Goal: Information Seeking & Learning: Learn about a topic

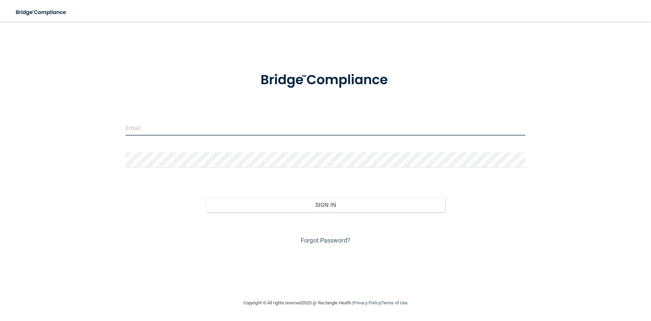
click at [233, 130] on input "email" at bounding box center [326, 127] width 400 height 15
type input "[EMAIL_ADDRESS][DOMAIN_NAME]"
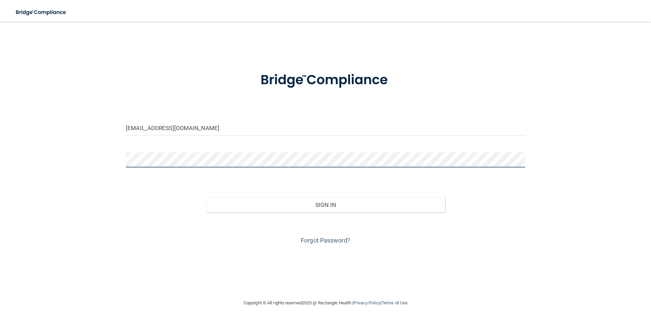
click at [206, 197] on button "Sign In" at bounding box center [326, 204] width 240 height 15
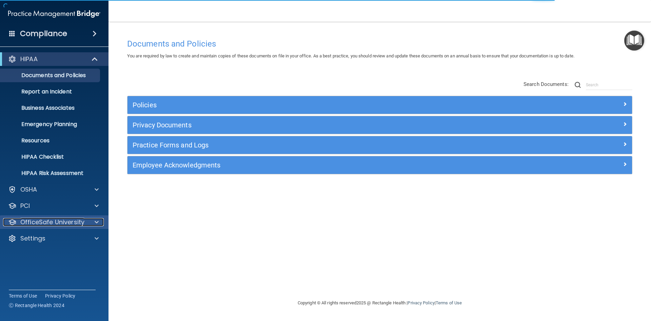
click at [40, 224] on p "OfficeSafe University" at bounding box center [52, 222] width 64 height 8
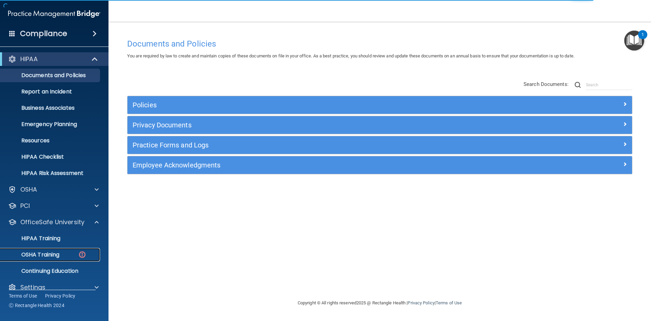
click at [45, 253] on p "OSHA Training" at bounding box center [31, 254] width 55 height 7
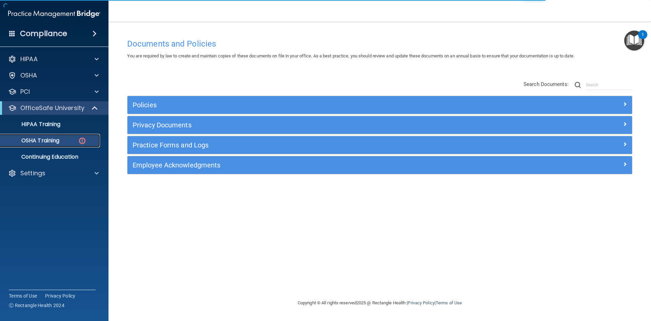
click at [84, 142] on img at bounding box center [82, 140] width 8 height 8
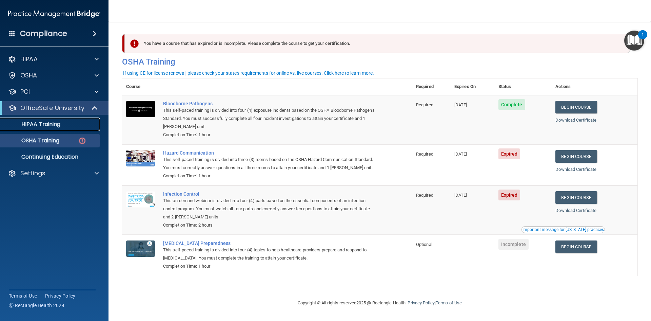
click at [71, 125] on div "HIPAA Training" at bounding box center [50, 124] width 93 height 7
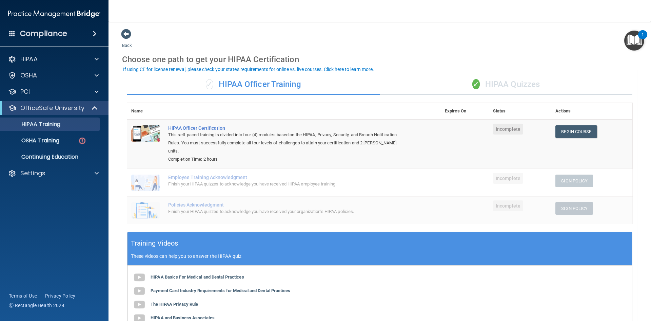
click at [472, 84] on span "✓" at bounding box center [475, 84] width 7 height 10
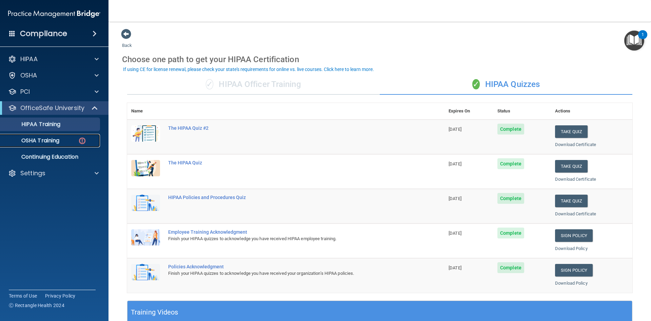
click at [30, 138] on p "OSHA Training" at bounding box center [31, 140] width 55 height 7
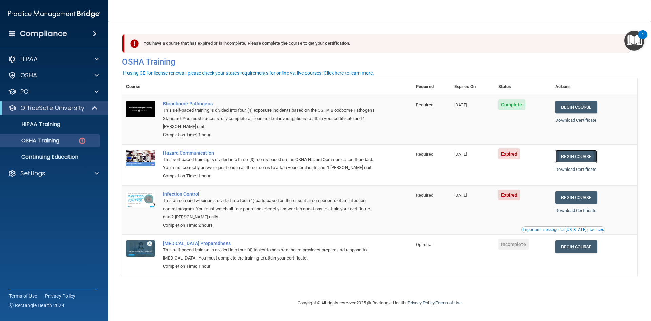
click at [580, 158] on link "Begin Course" at bounding box center [576, 156] width 41 height 13
click at [636, 40] on img "Open Resource Center, 1 new notification" at bounding box center [634, 41] width 20 height 20
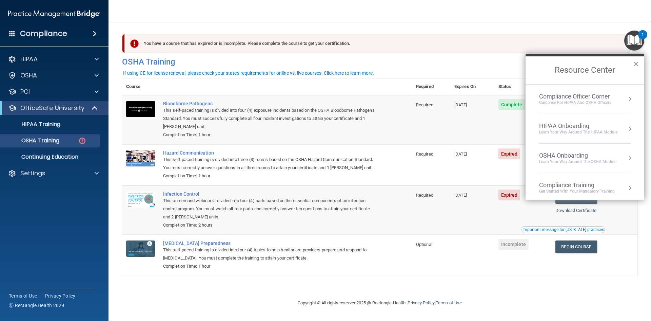
click at [635, 62] on button "×" at bounding box center [636, 63] width 6 height 11
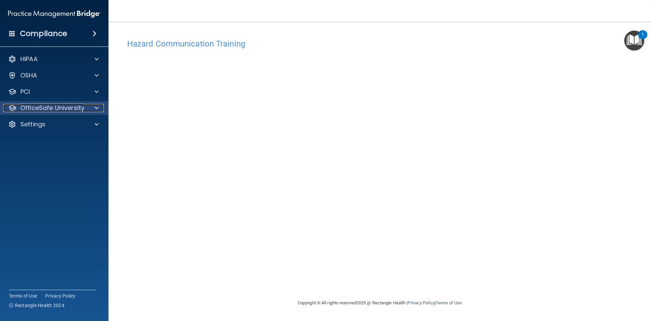
click at [96, 106] on span at bounding box center [97, 108] width 4 height 8
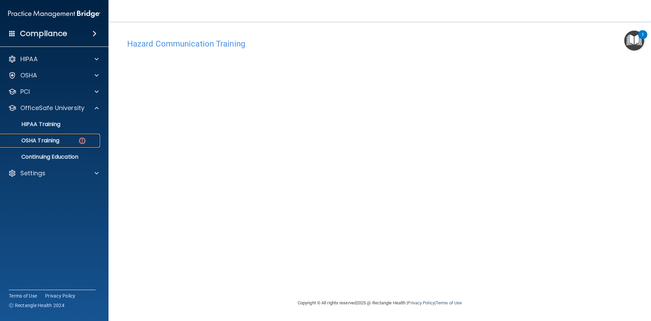
click at [57, 142] on p "OSHA Training" at bounding box center [31, 140] width 55 height 7
